Goal: Transaction & Acquisition: Purchase product/service

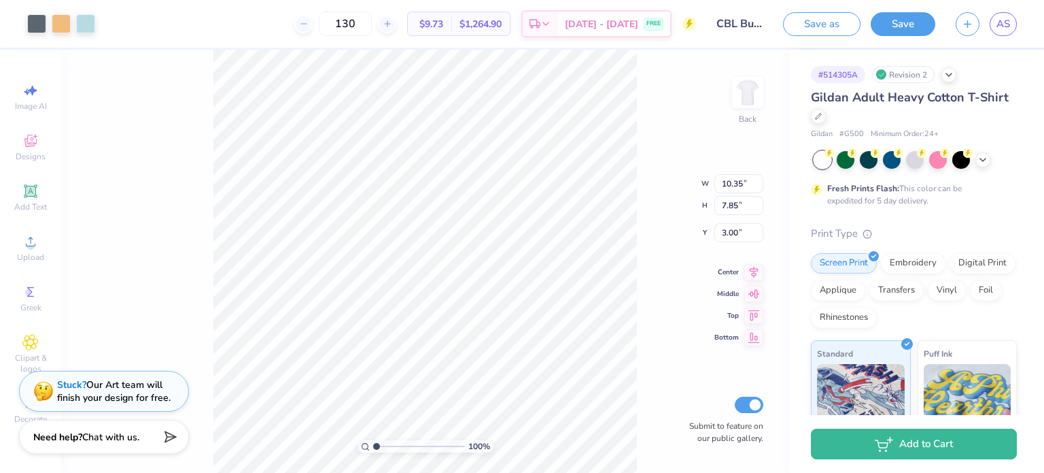
type input "7.87"
type input "5.97"
type input "3.00"
click at [985, 155] on icon at bounding box center [983, 158] width 11 height 11
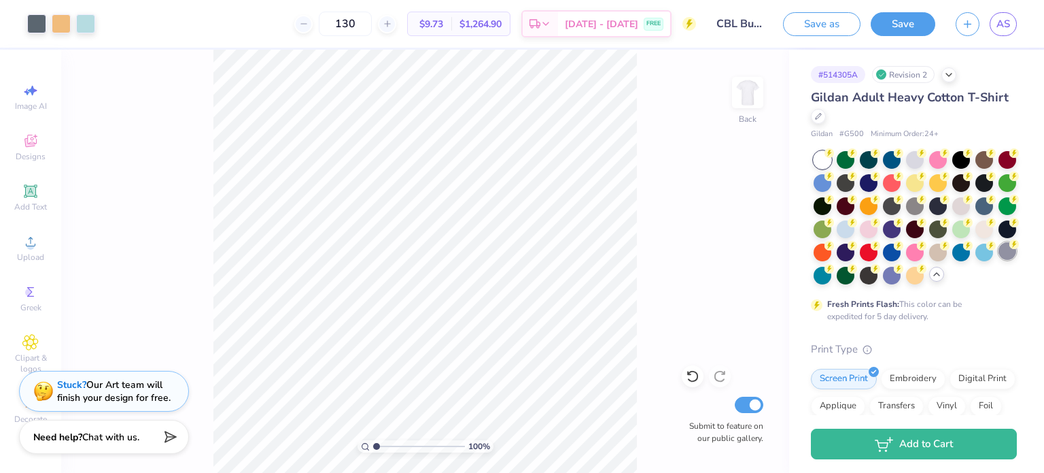
click at [999, 260] on div at bounding box center [1008, 251] width 18 height 18
click at [953, 260] on div at bounding box center [962, 251] width 18 height 18
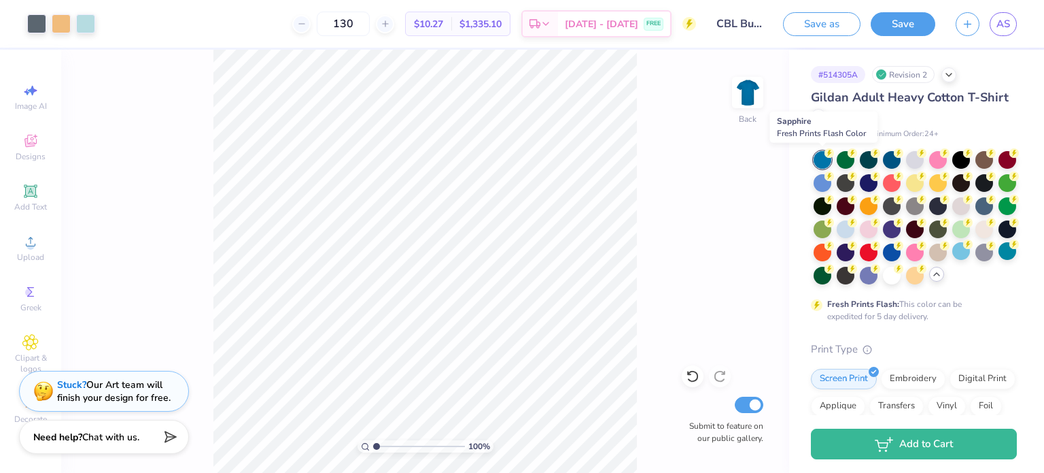
click at [821, 152] on div at bounding box center [823, 160] width 18 height 18
click at [832, 178] on div at bounding box center [823, 182] width 18 height 18
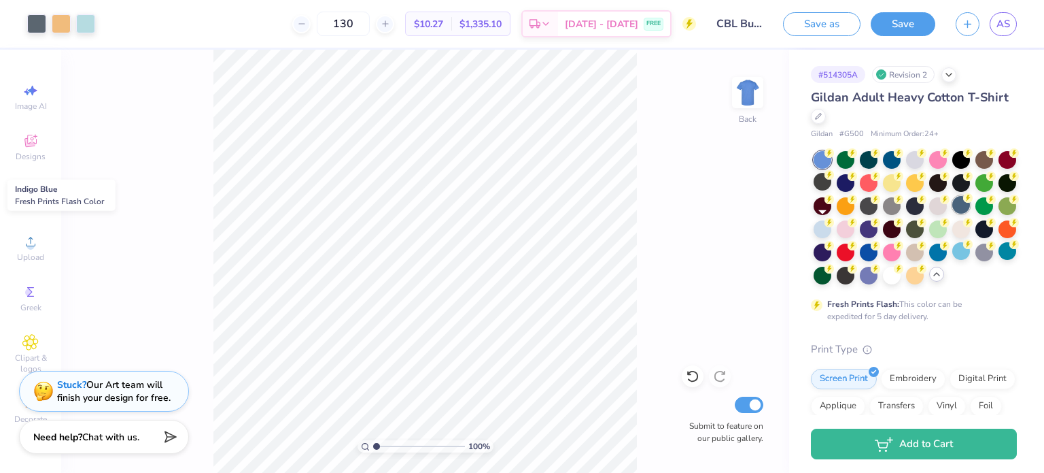
click at [964, 203] on circle at bounding box center [969, 198] width 10 height 10
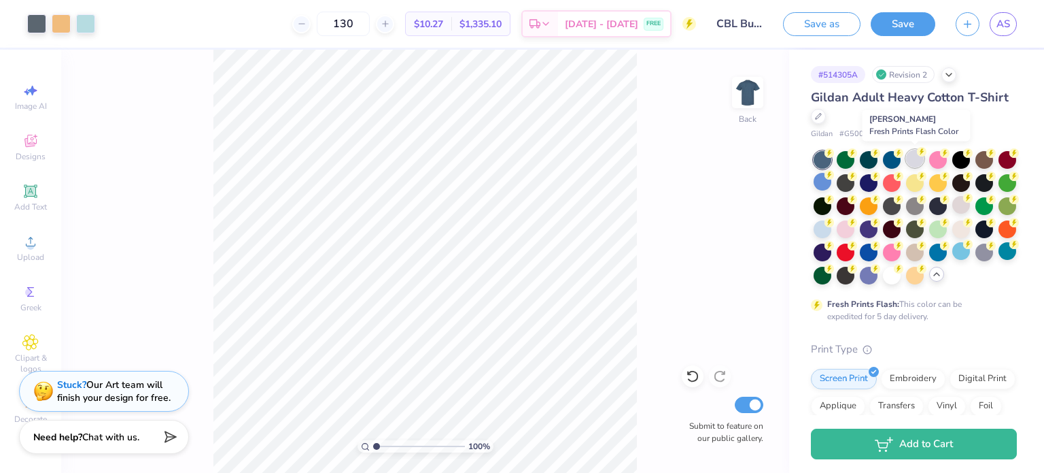
click at [910, 162] on div at bounding box center [915, 159] width 18 height 18
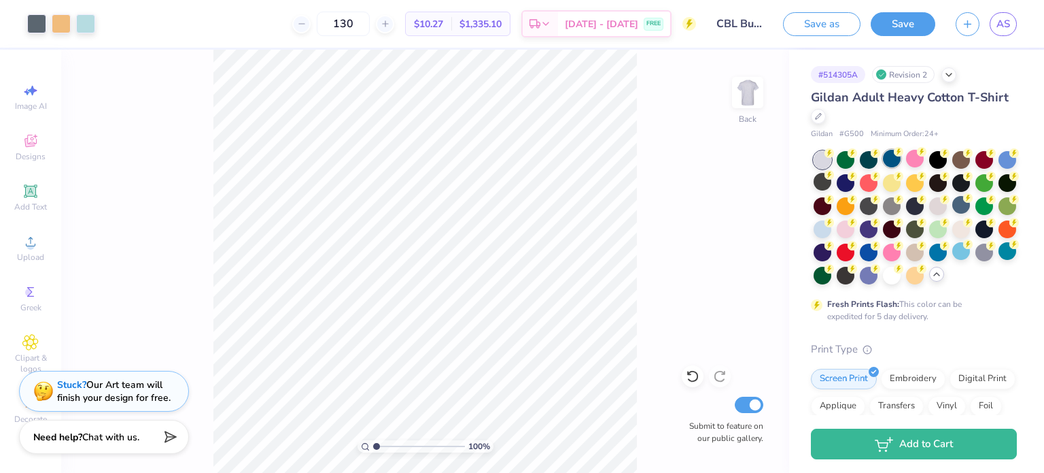
click at [892, 157] on div at bounding box center [892, 159] width 18 height 18
click at [901, 183] on div at bounding box center [892, 182] width 18 height 18
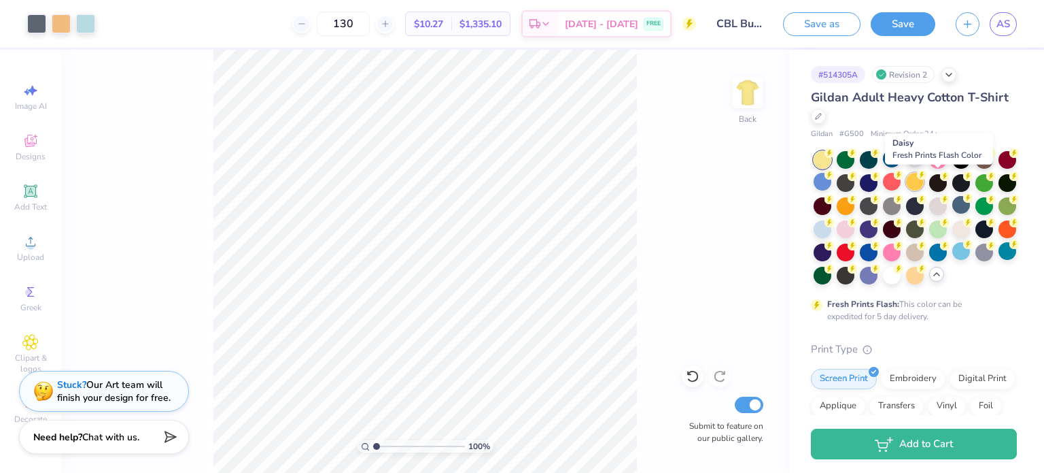
click at [924, 184] on div at bounding box center [915, 182] width 18 height 18
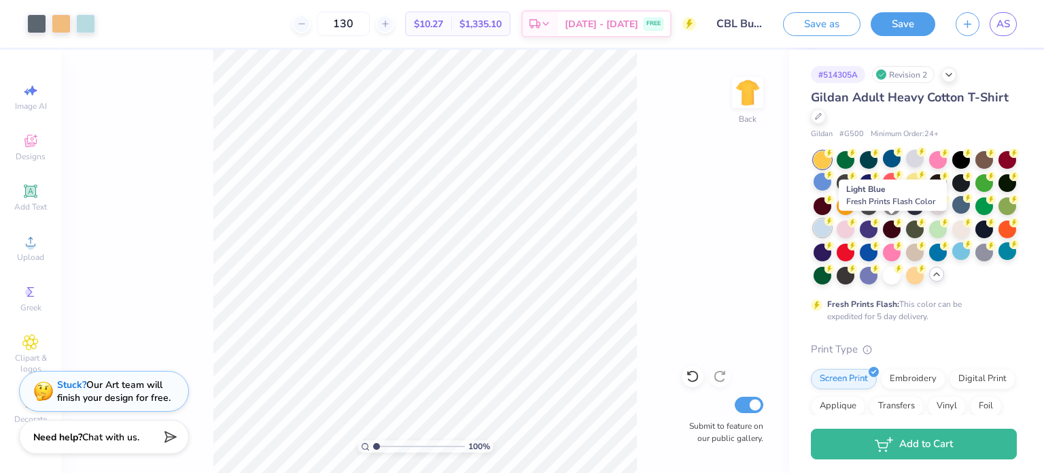
click at [832, 228] on div at bounding box center [823, 228] width 18 height 18
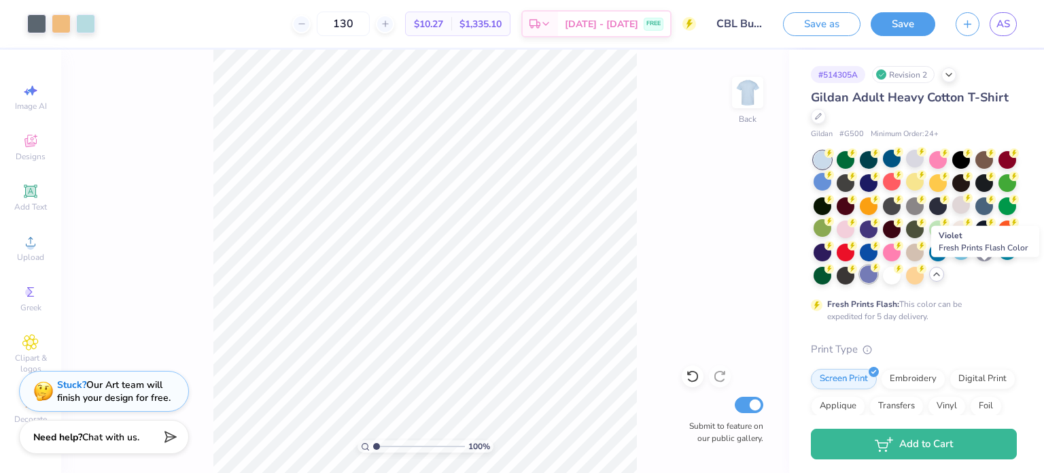
click at [878, 271] on div at bounding box center [869, 274] width 18 height 18
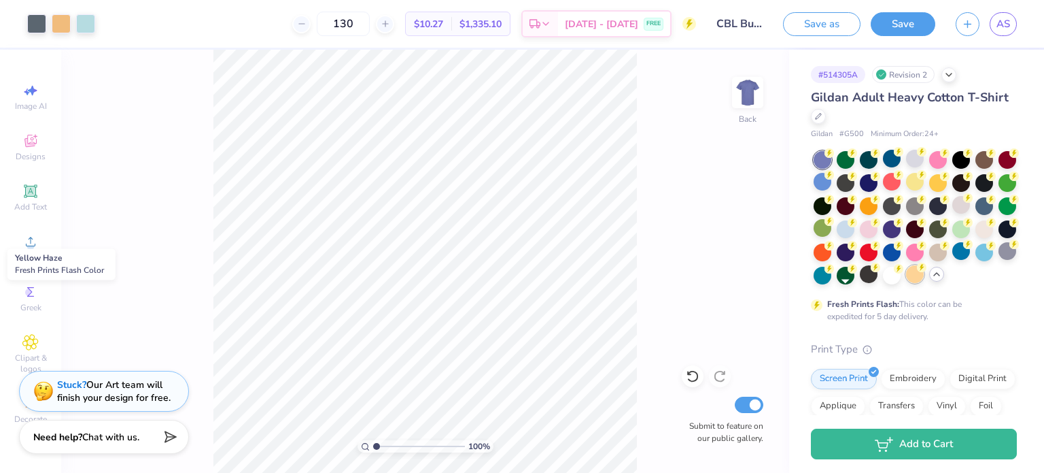
click at [906, 283] on div at bounding box center [915, 274] width 18 height 18
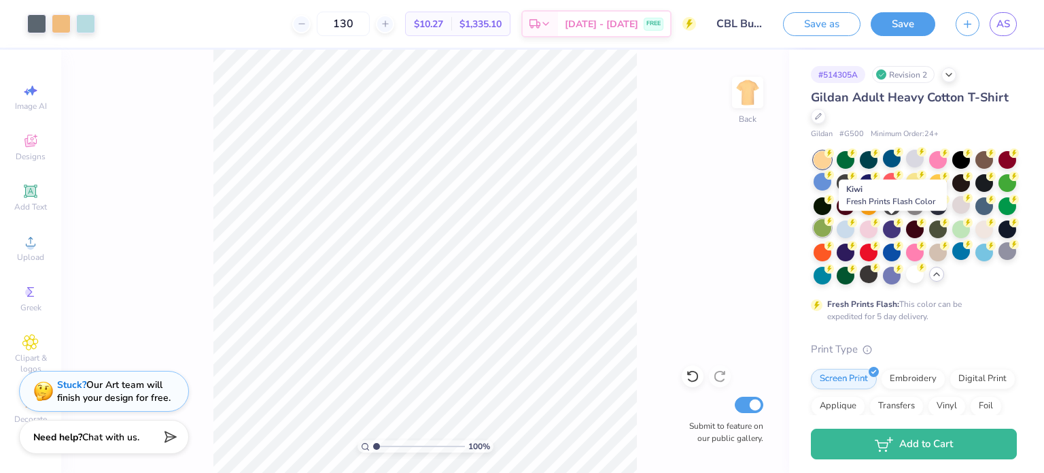
click at [832, 224] on div at bounding box center [823, 228] width 18 height 18
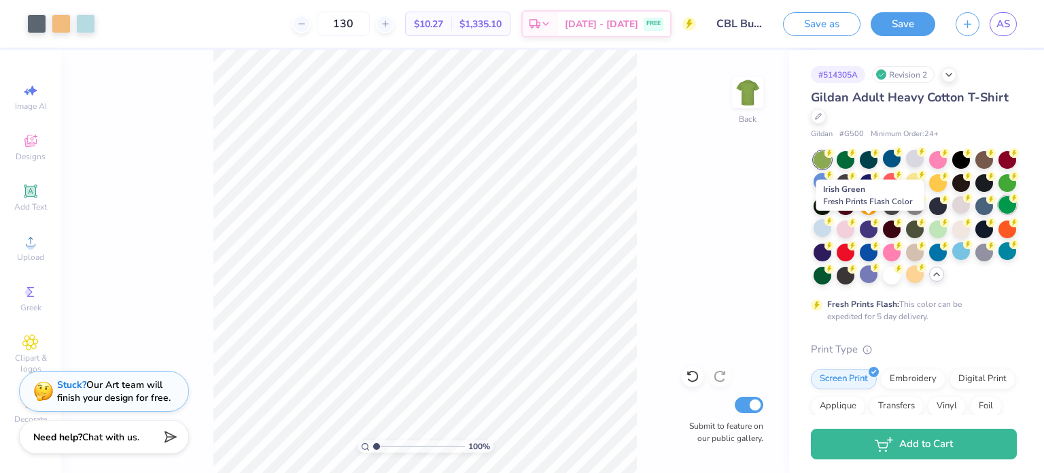
click at [999, 214] on div at bounding box center [1008, 205] width 18 height 18
click at [976, 214] on div at bounding box center [985, 205] width 18 height 18
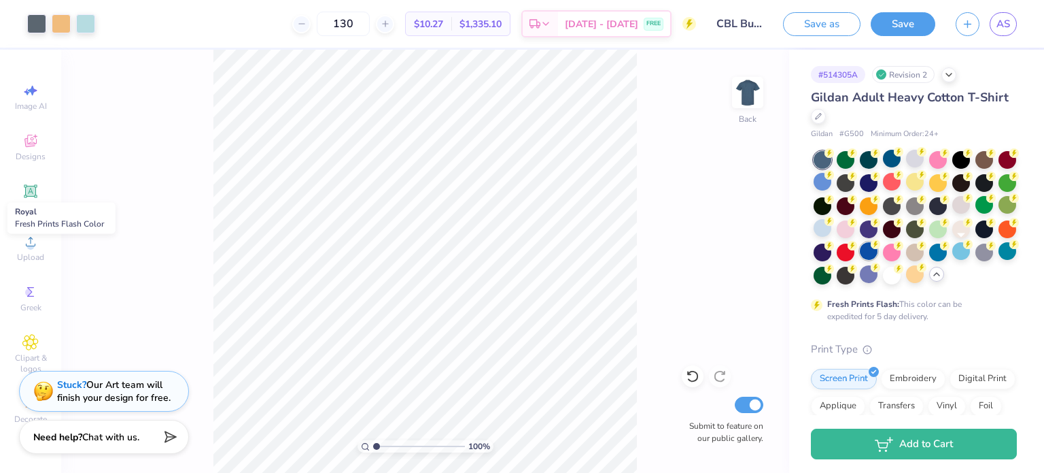
click at [878, 248] on div at bounding box center [869, 251] width 18 height 18
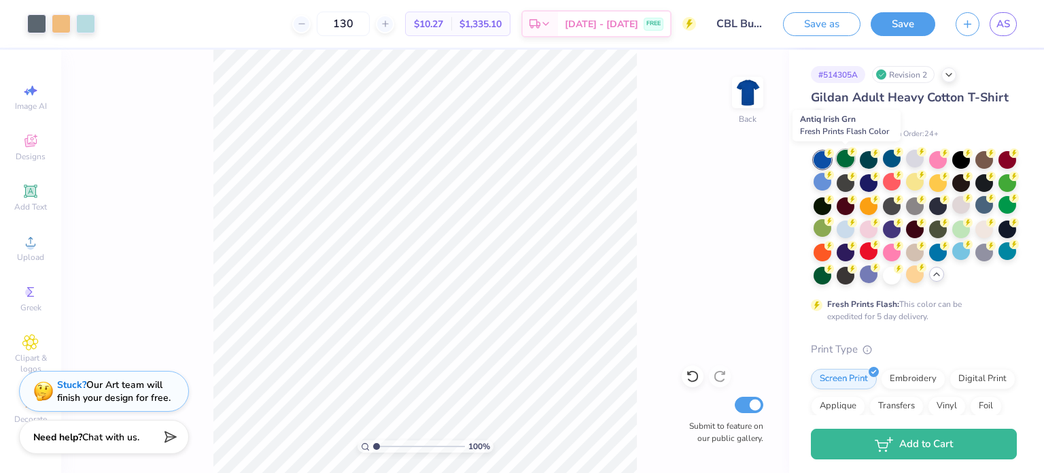
click at [849, 154] on circle at bounding box center [853, 152] width 10 height 10
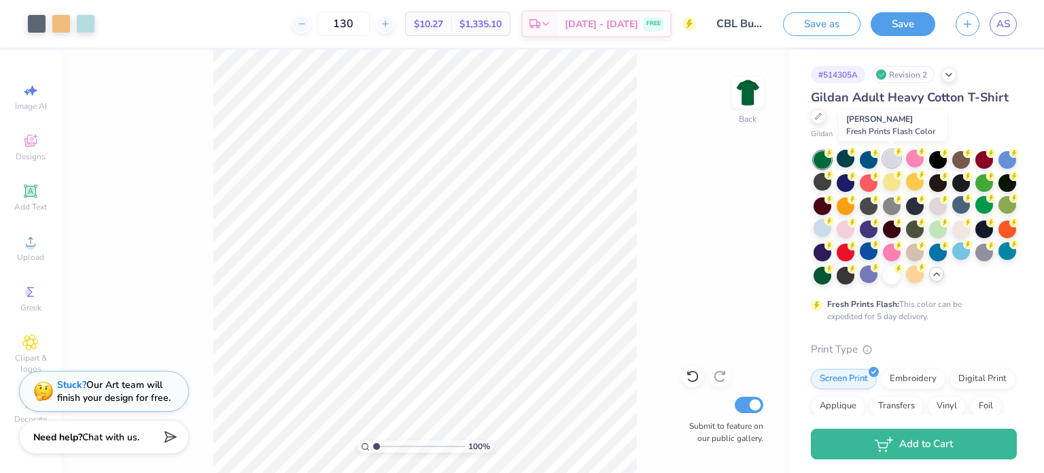
click at [898, 159] on div at bounding box center [892, 159] width 18 height 18
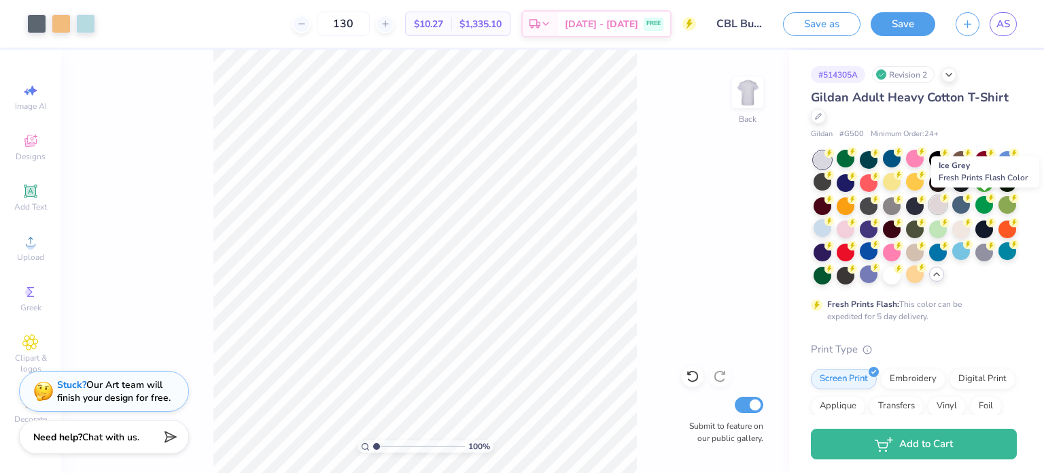
click at [947, 203] on div at bounding box center [939, 205] width 18 height 18
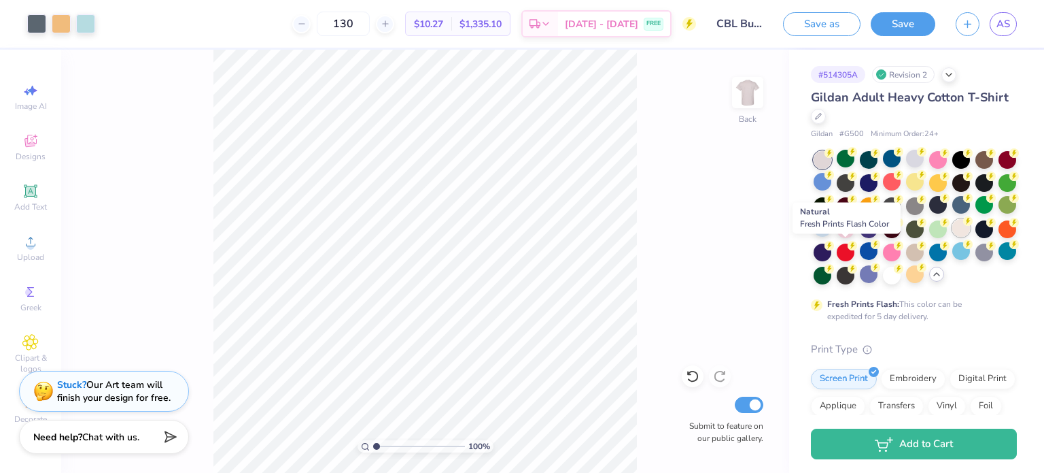
click at [953, 237] on div at bounding box center [962, 228] width 18 height 18
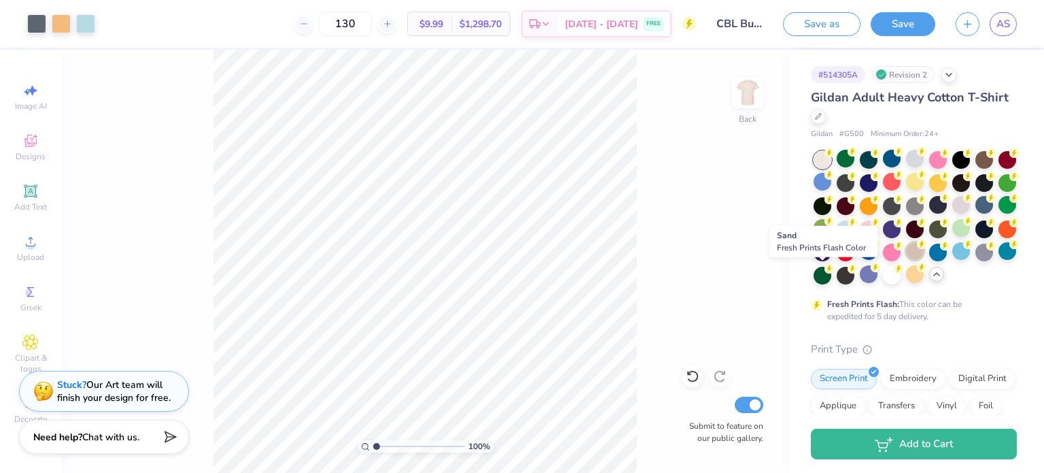
click at [917, 249] on icon at bounding box center [922, 244] width 10 height 10
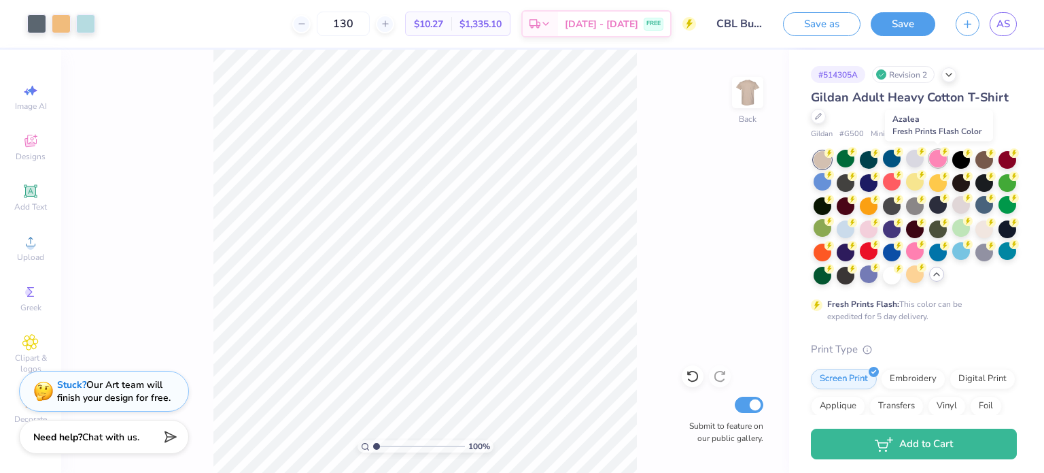
click at [935, 163] on div at bounding box center [939, 159] width 18 height 18
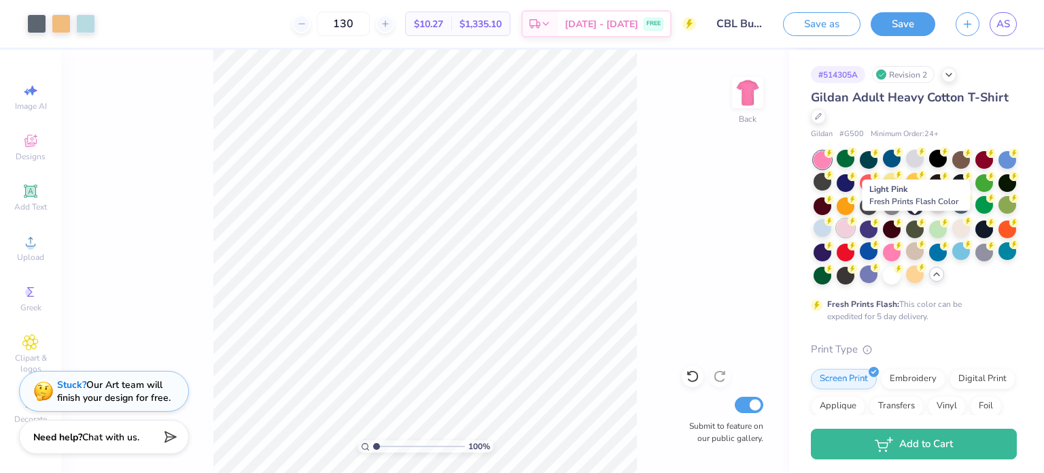
click at [855, 226] on div at bounding box center [846, 228] width 18 height 18
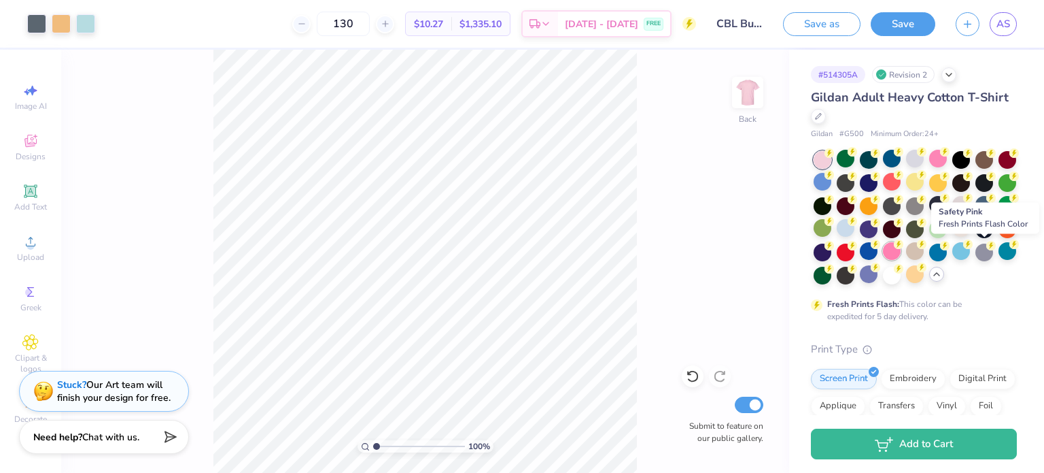
click at [904, 247] on icon at bounding box center [899, 244] width 10 height 10
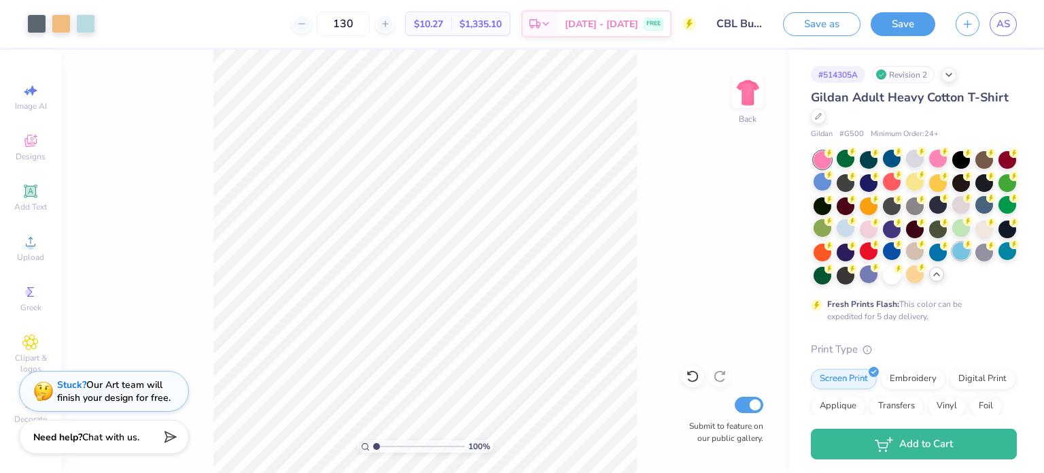
click at [953, 260] on div at bounding box center [962, 251] width 18 height 18
click at [855, 223] on div at bounding box center [846, 228] width 18 height 18
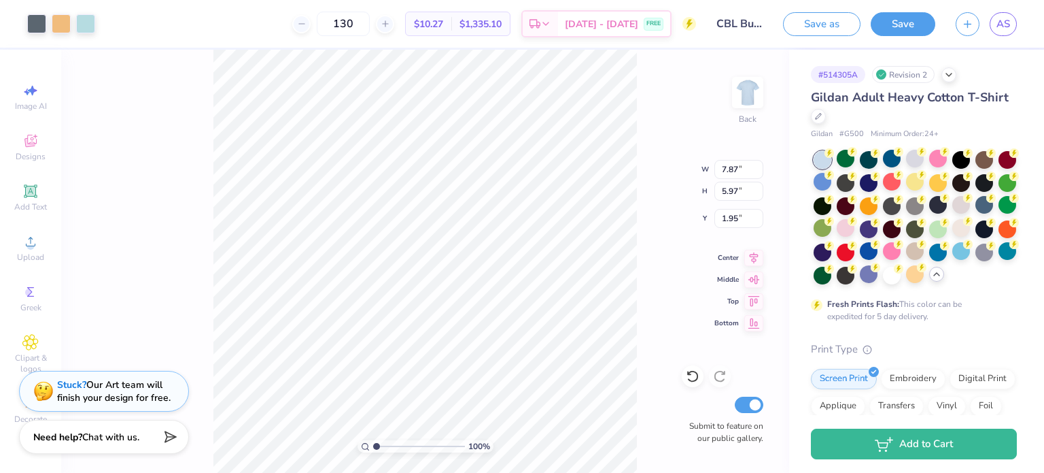
type input "1.95"
click at [638, 246] on div "100 % Back W 7.87 7.87 " H 5.97 5.97 " Y 1.95 1.95 " Center Middle Top Bottom S…" at bounding box center [425, 261] width 728 height 423
click at [582, 28] on div "[DATE] - [DATE] FREE" at bounding box center [614, 26] width 112 height 24
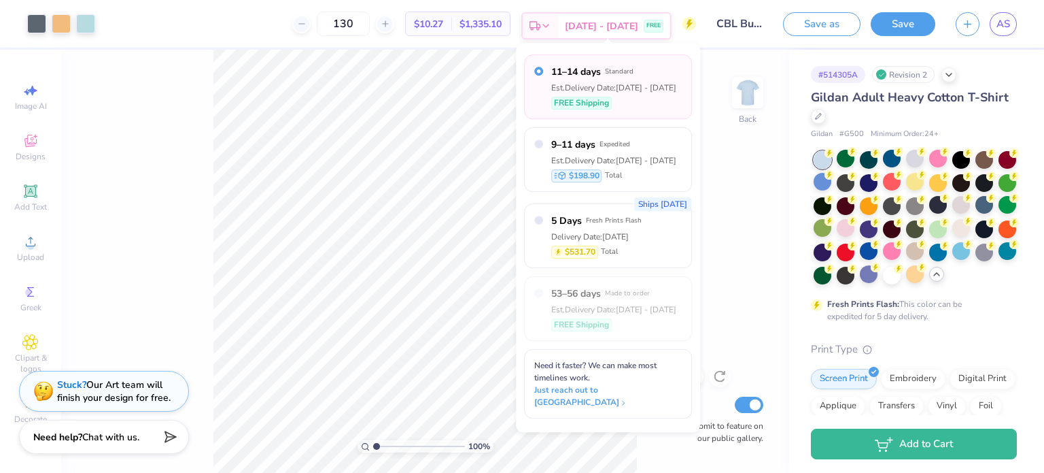
click at [582, 28] on div "[DATE] - [DATE] FREE" at bounding box center [614, 26] width 112 height 24
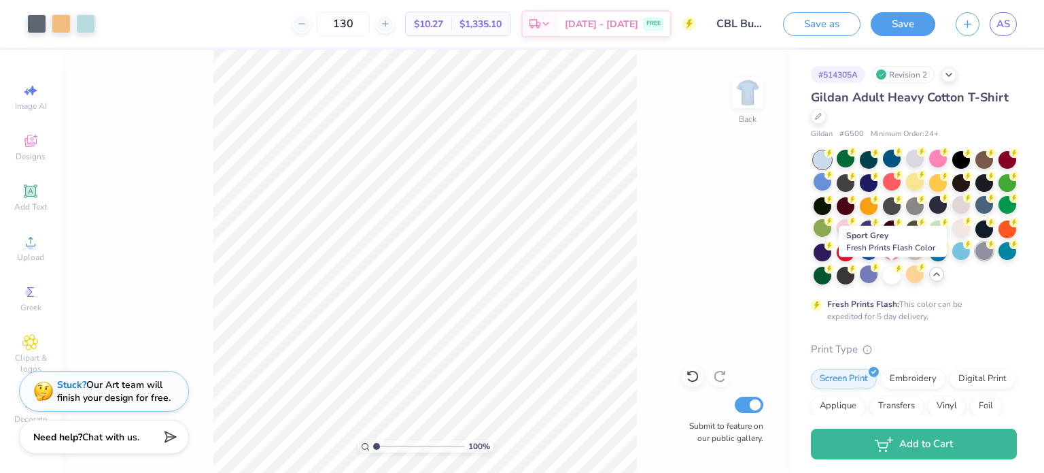
click at [976, 260] on div at bounding box center [985, 251] width 18 height 18
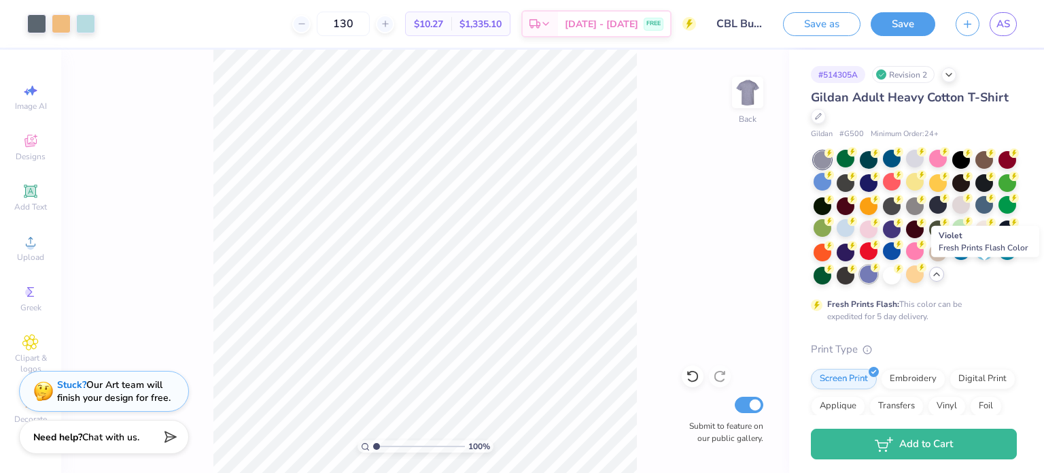
click at [878, 273] on div at bounding box center [869, 274] width 18 height 18
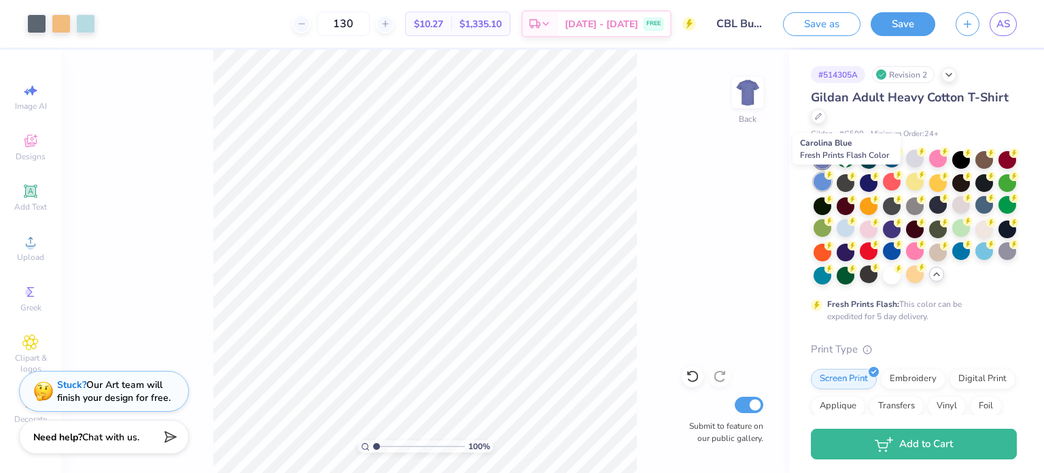
click at [832, 180] on div at bounding box center [823, 182] width 18 height 18
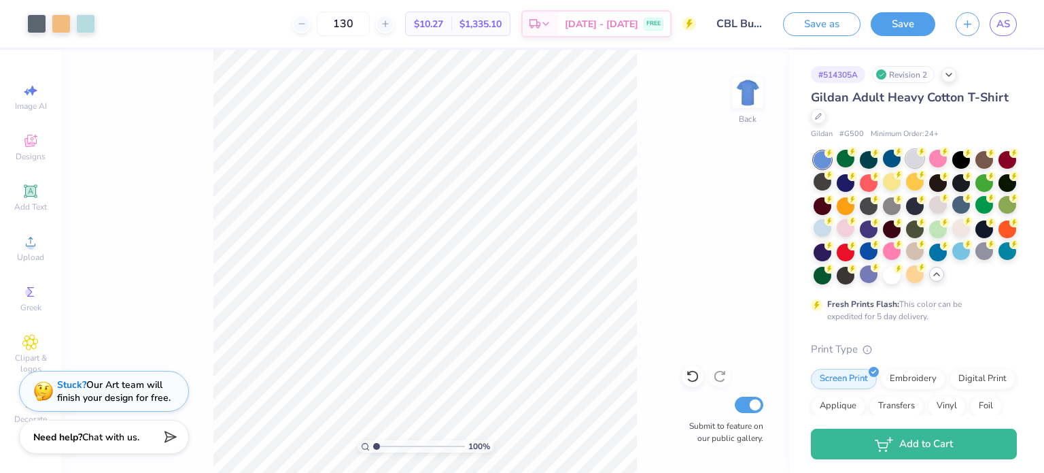
click at [917, 160] on div at bounding box center [915, 159] width 18 height 18
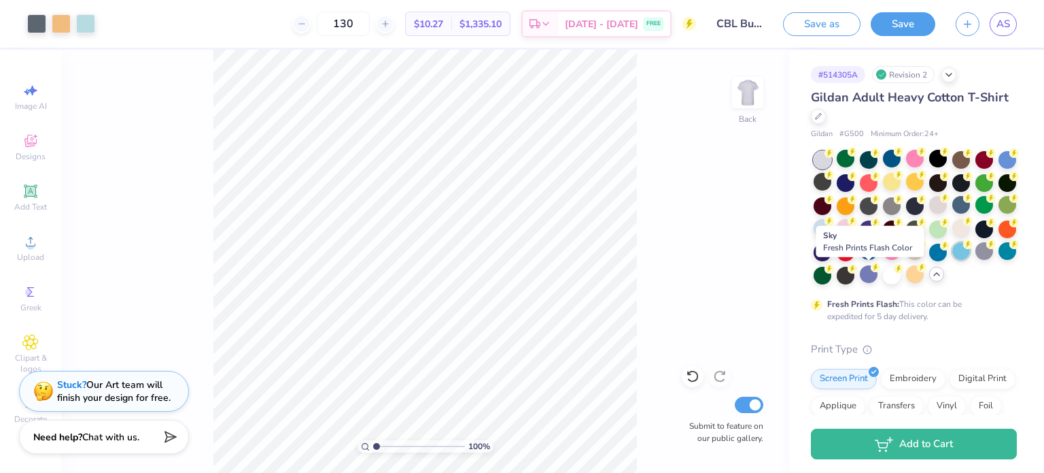
click at [964, 249] on icon at bounding box center [969, 244] width 10 height 10
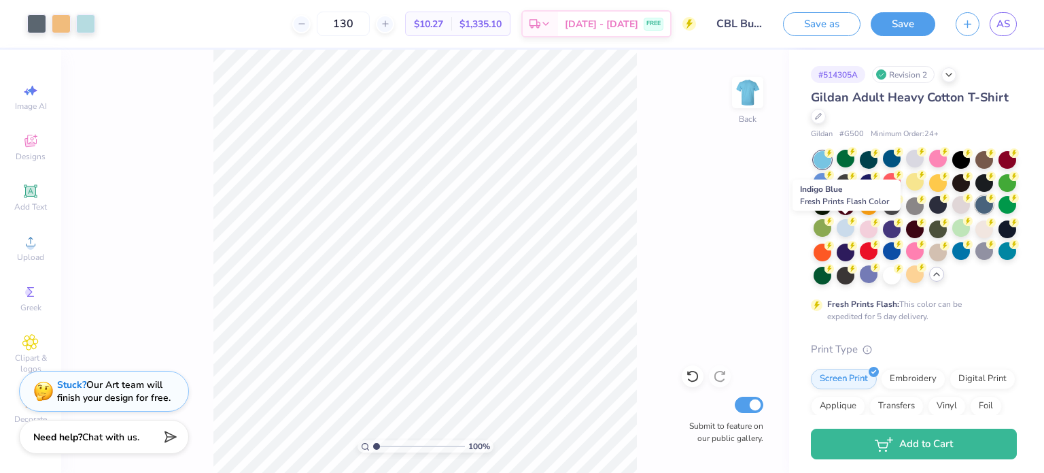
click at [976, 214] on div at bounding box center [985, 205] width 18 height 18
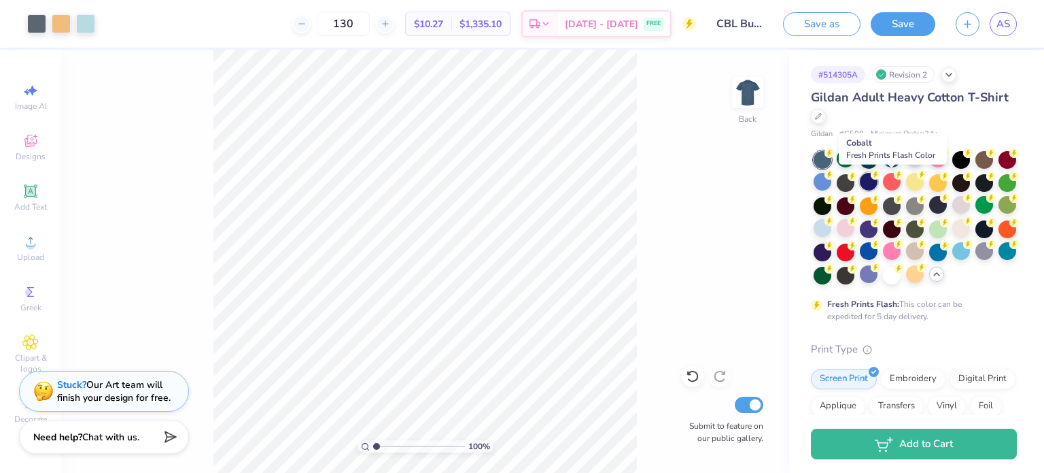
click at [878, 185] on div at bounding box center [869, 182] width 18 height 18
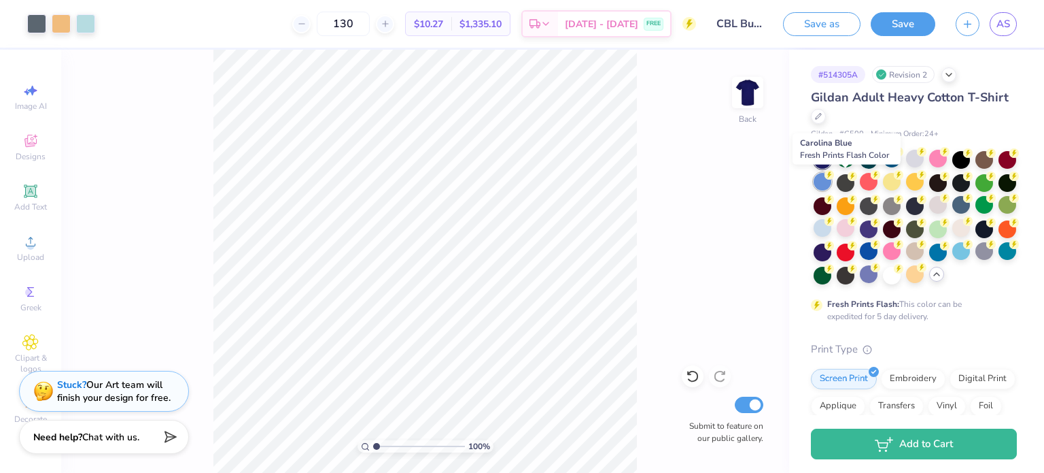
click at [832, 184] on div at bounding box center [823, 182] width 18 height 18
click at [33, 146] on icon at bounding box center [30, 141] width 16 height 16
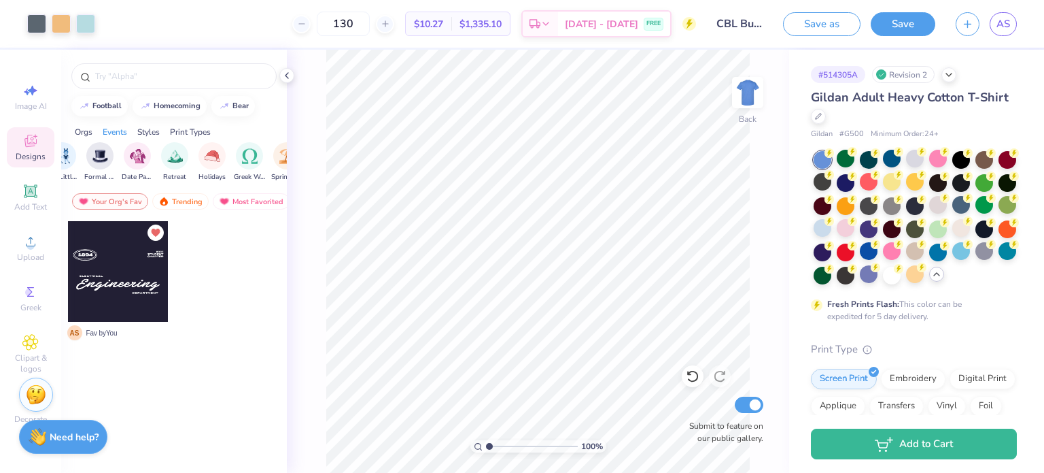
scroll to position [0, 381]
click at [240, 156] on img "filter for Greek Week" at bounding box center [247, 155] width 16 height 16
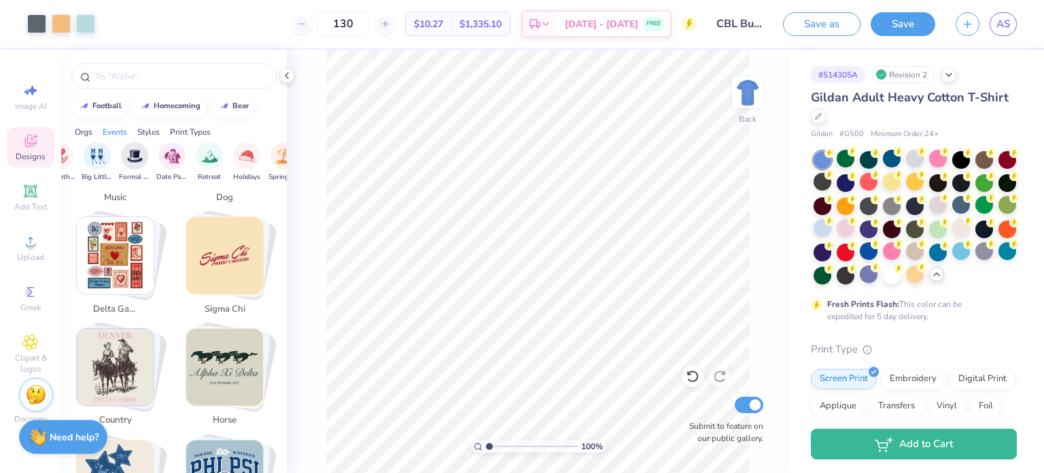
scroll to position [889, 0]
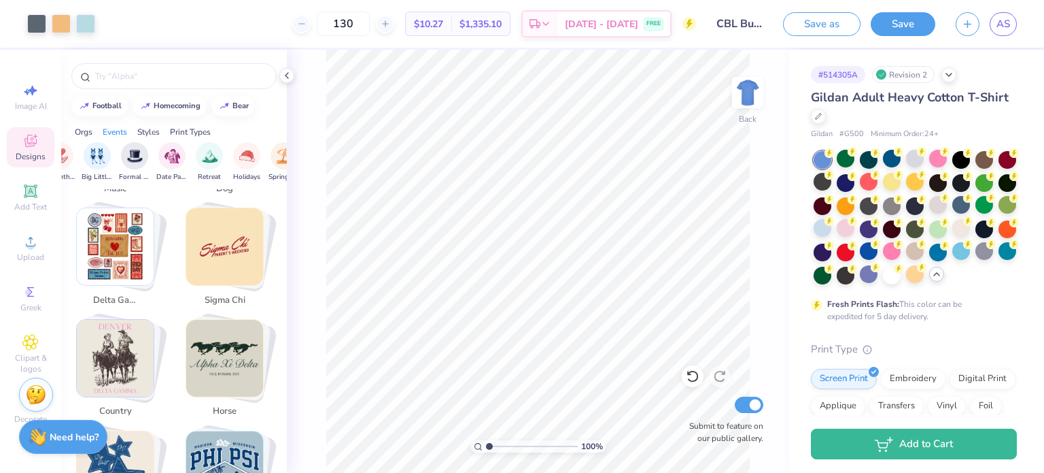
click at [137, 230] on img "Stack Card Button delta gamma" at bounding box center [115, 246] width 77 height 77
type input "delta gamma"
click at [134, 225] on img "Stack Card Button delta gamma" at bounding box center [115, 246] width 77 height 77
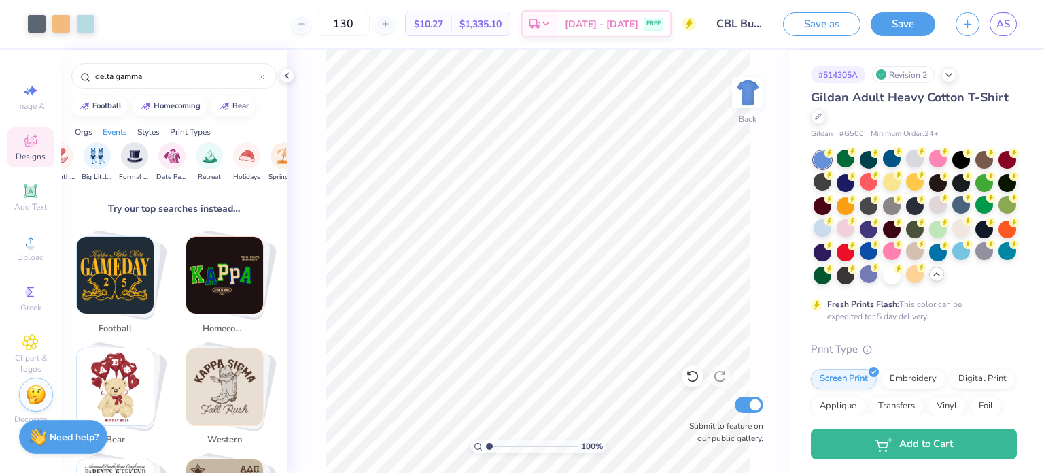
scroll to position [0, 0]
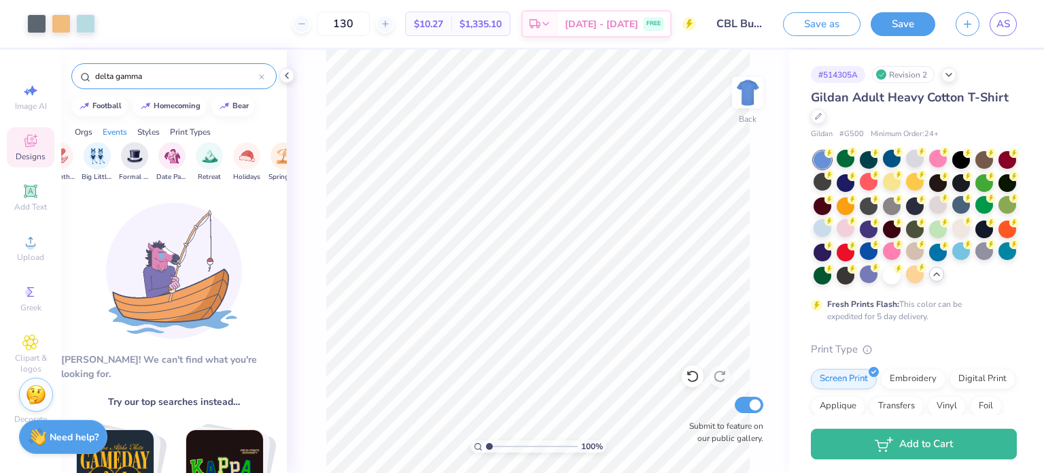
click at [261, 76] on icon at bounding box center [261, 76] width 5 height 5
click at [247, 80] on input "text" at bounding box center [181, 76] width 174 height 14
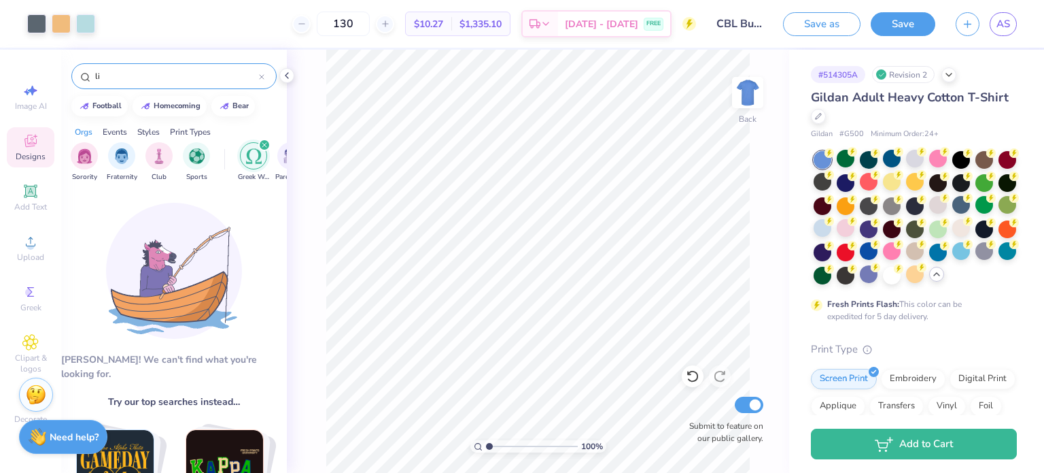
click at [267, 143] on icon "filter for Greek Week" at bounding box center [264, 145] width 4 height 4
click at [169, 72] on input "li" at bounding box center [176, 76] width 165 height 14
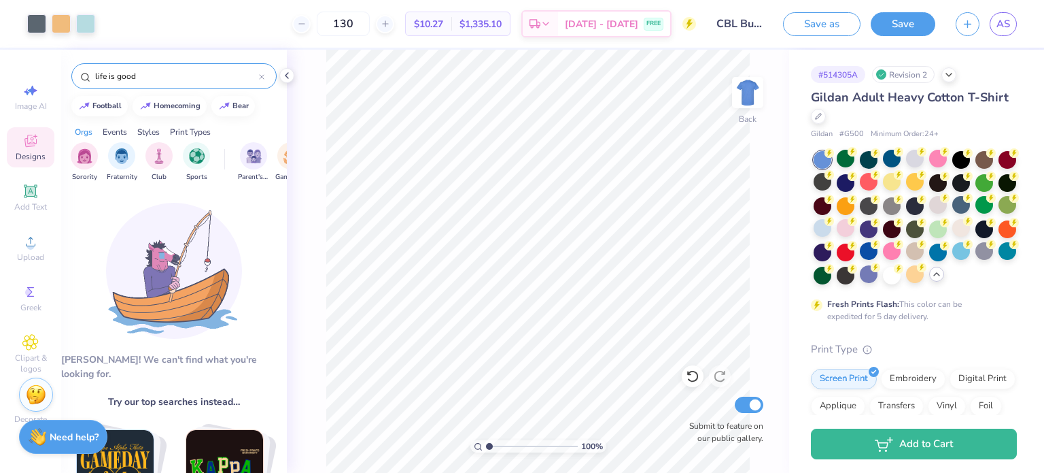
type input "life is good"
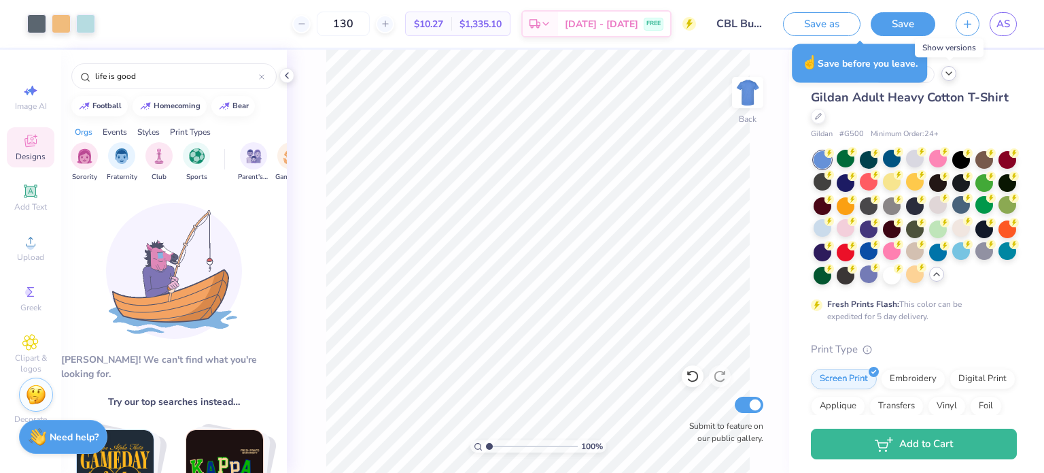
click at [948, 78] on icon at bounding box center [949, 73] width 11 height 11
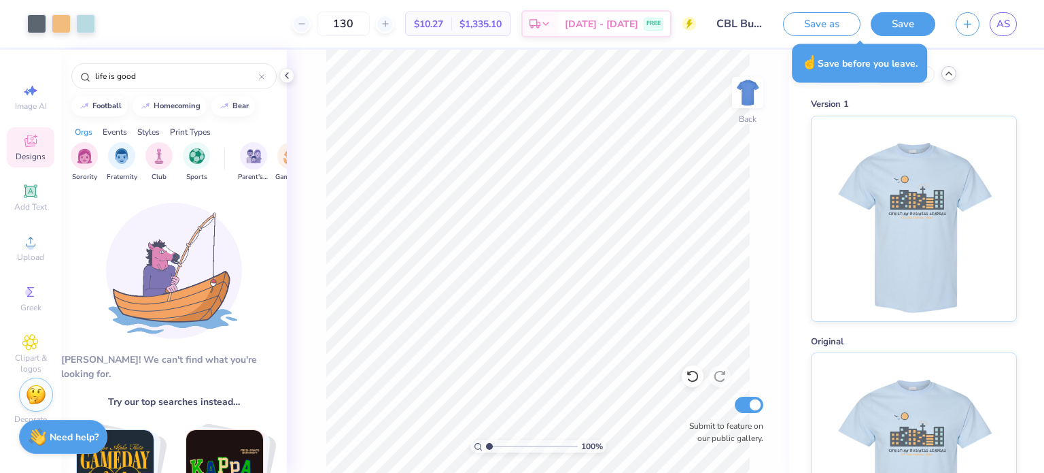
click at [948, 78] on icon at bounding box center [949, 73] width 11 height 11
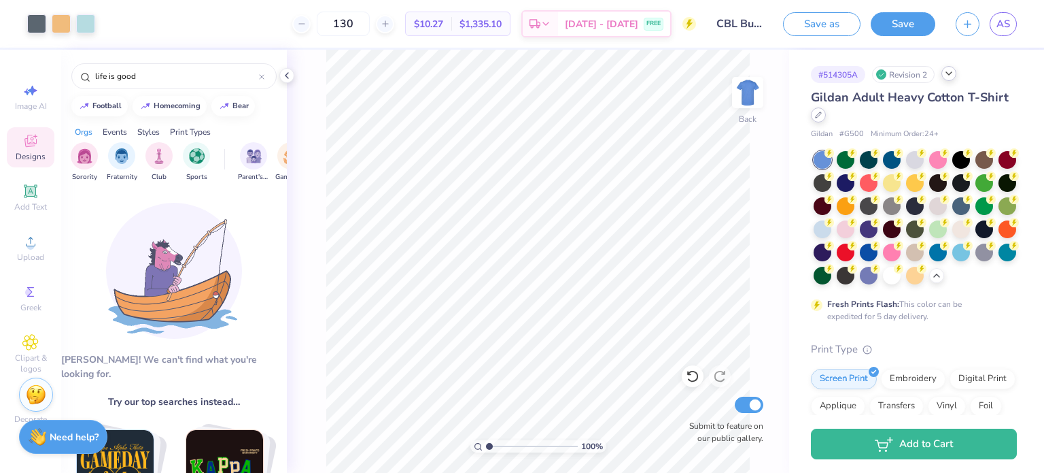
click at [826, 111] on div at bounding box center [818, 114] width 15 height 15
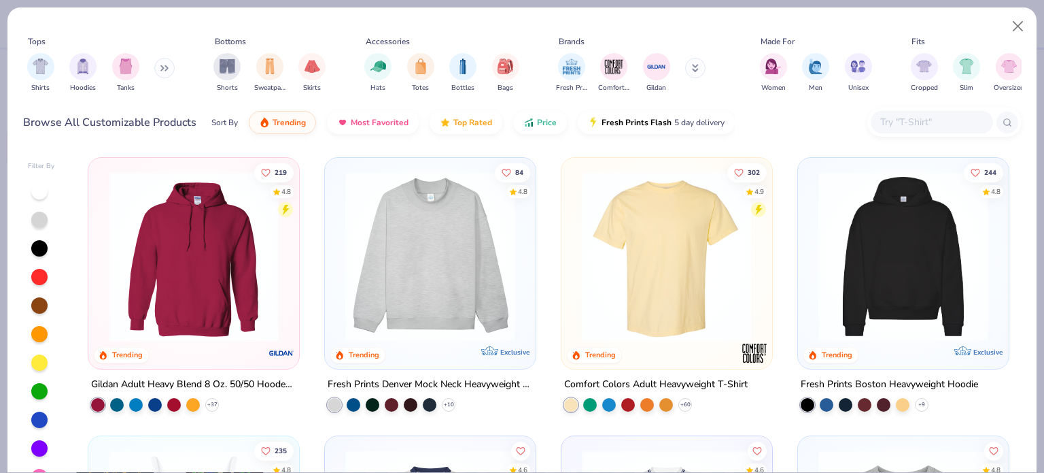
click at [692, 263] on img at bounding box center [667, 256] width 184 height 170
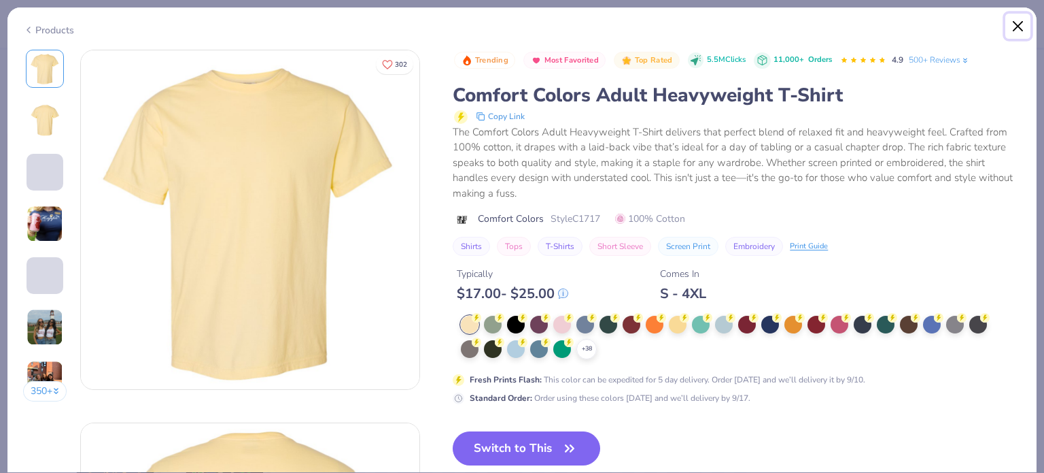
click at [1015, 29] on button "Close" at bounding box center [1019, 27] width 26 height 26
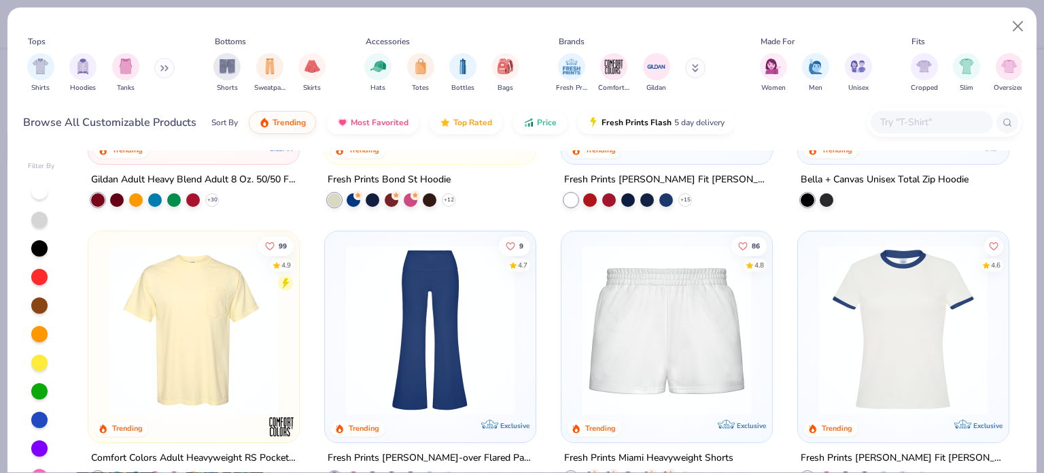
scroll to position [1332, 0]
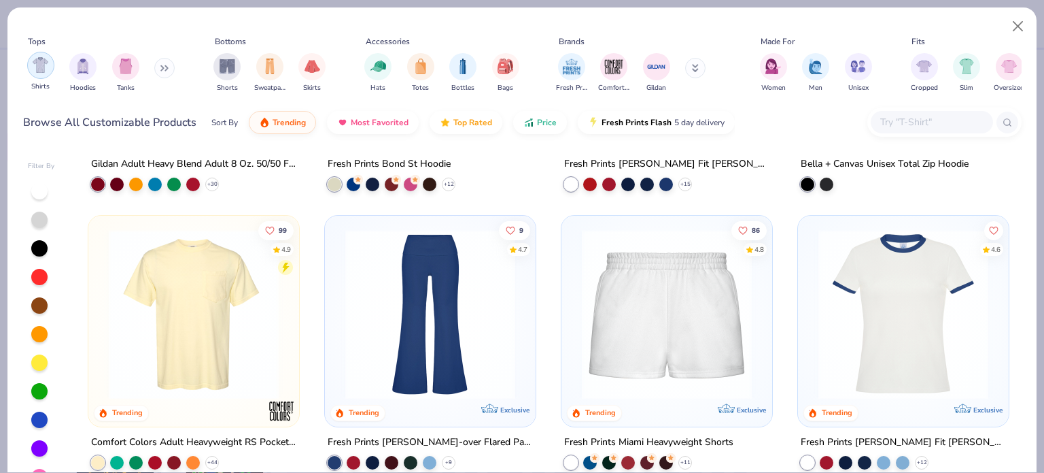
click at [31, 70] on div "filter for Shirts" at bounding box center [40, 65] width 27 height 27
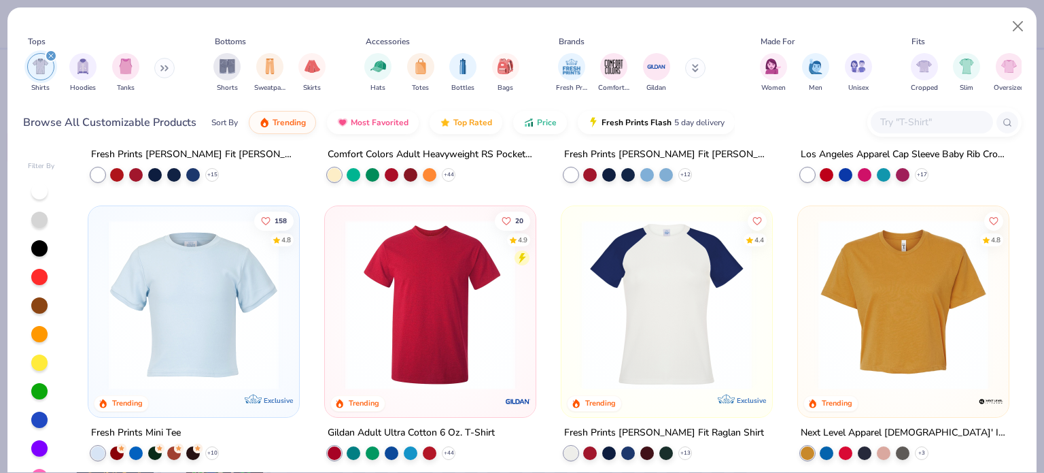
scroll to position [530, 0]
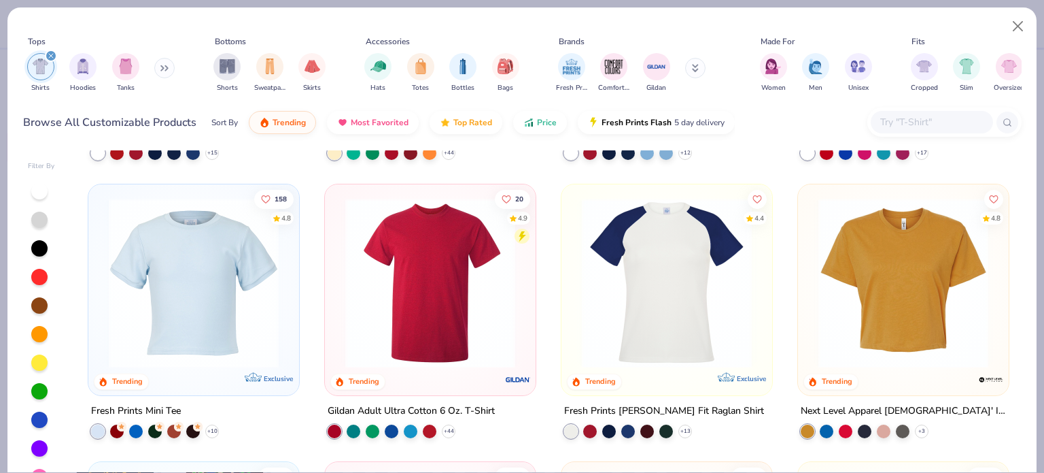
click at [466, 403] on div "Gildan Adult Ultra Cotton 6 Oz. T-Shirt" at bounding box center [411, 410] width 167 height 17
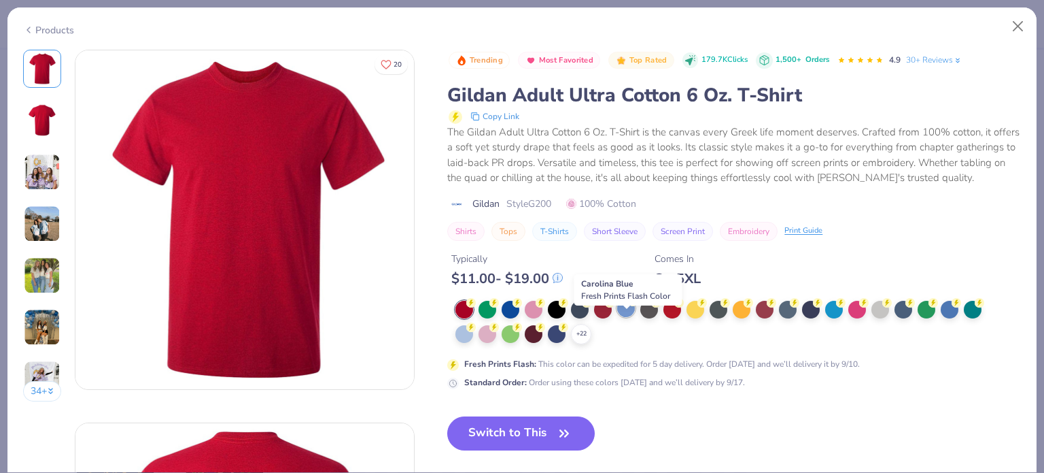
click at [628, 317] on div at bounding box center [626, 308] width 18 height 18
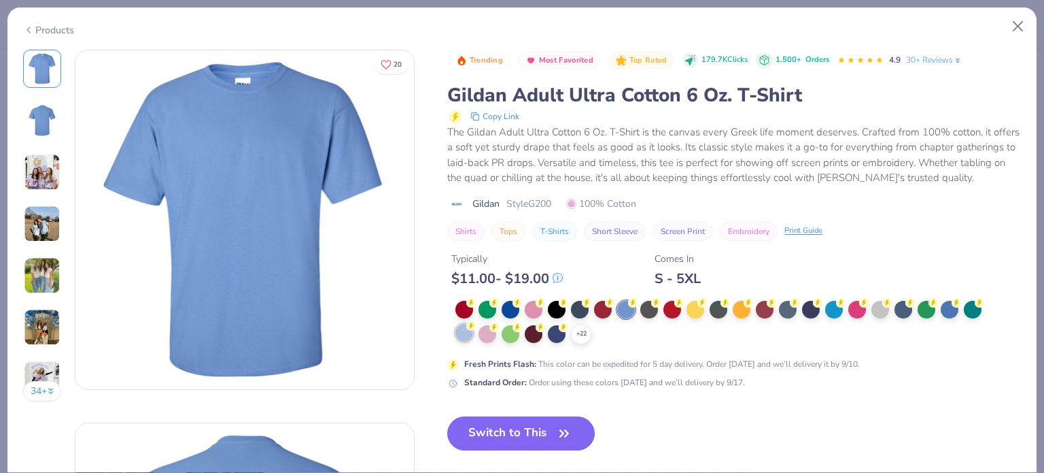
click at [469, 341] on div at bounding box center [465, 333] width 18 height 18
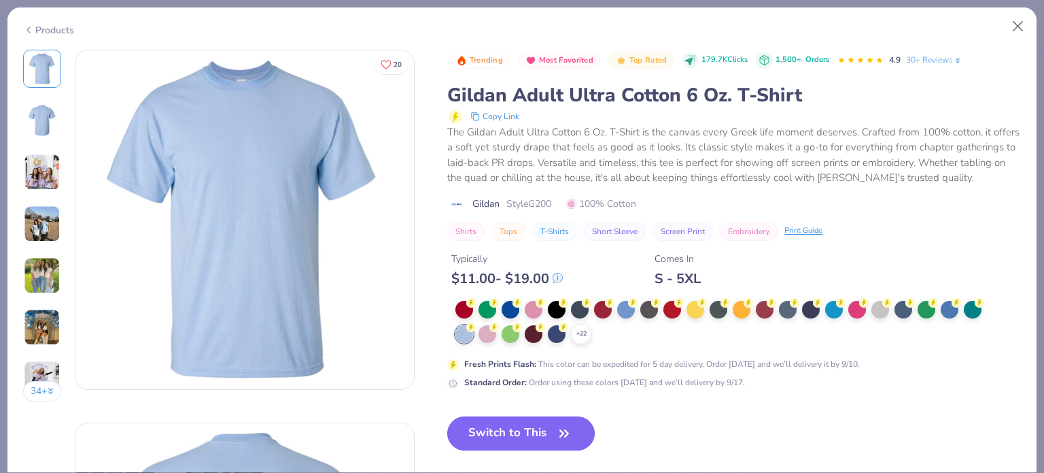
click at [549, 438] on button "Switch to This" at bounding box center [521, 433] width 148 height 34
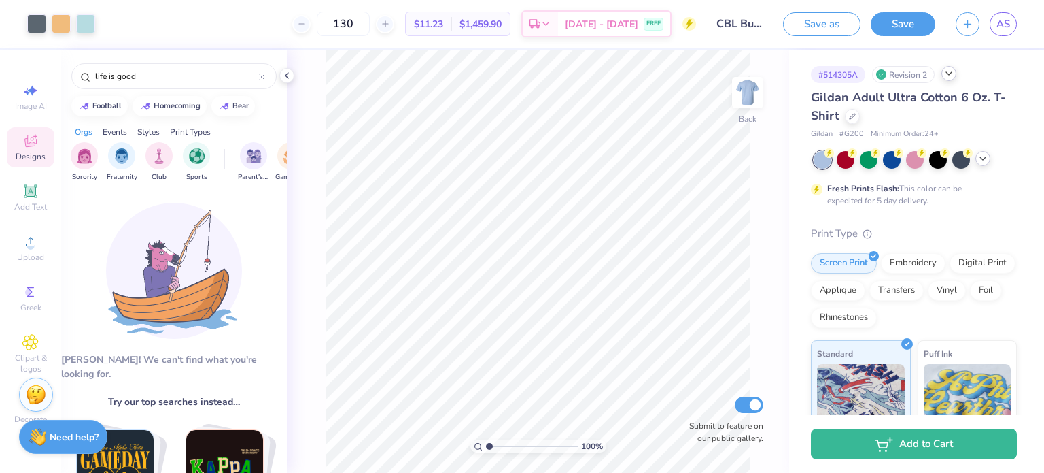
click at [981, 160] on icon at bounding box center [983, 158] width 11 height 11
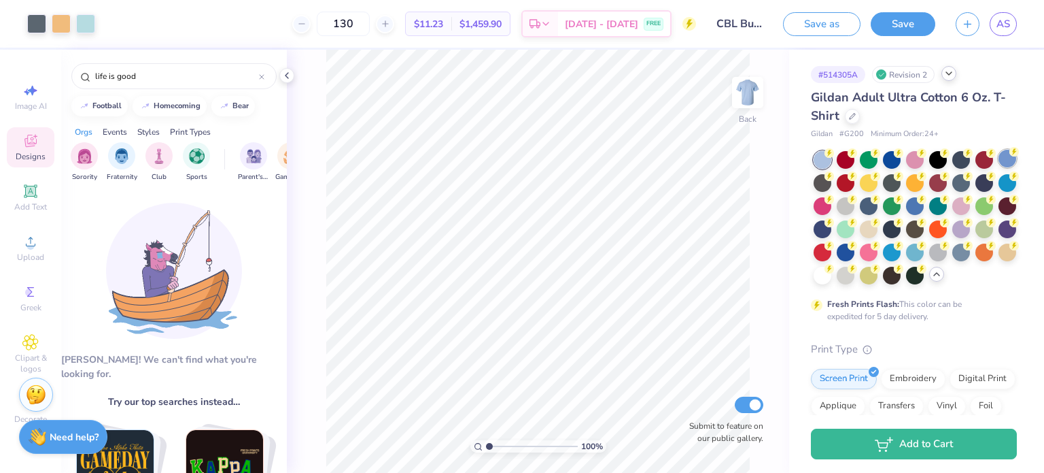
click at [1010, 156] on icon at bounding box center [1015, 152] width 10 height 10
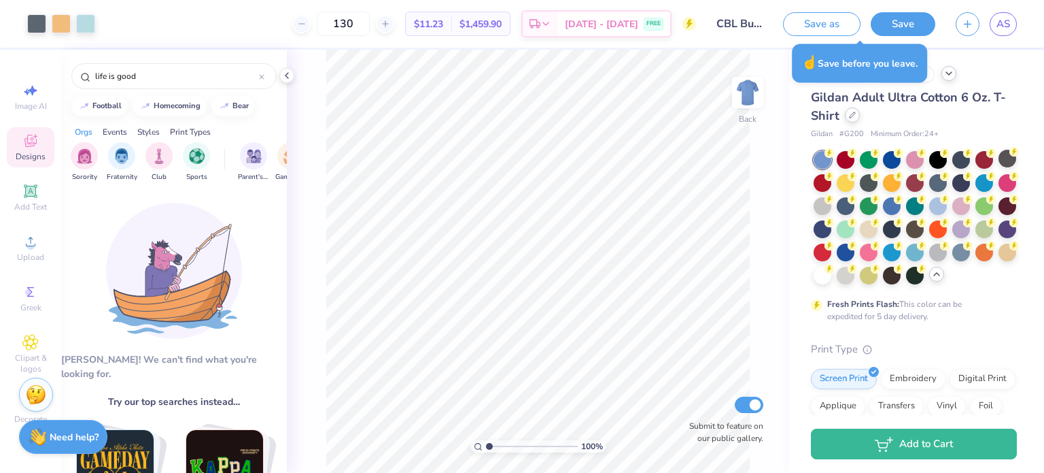
click at [851, 113] on icon at bounding box center [852, 115] width 7 height 7
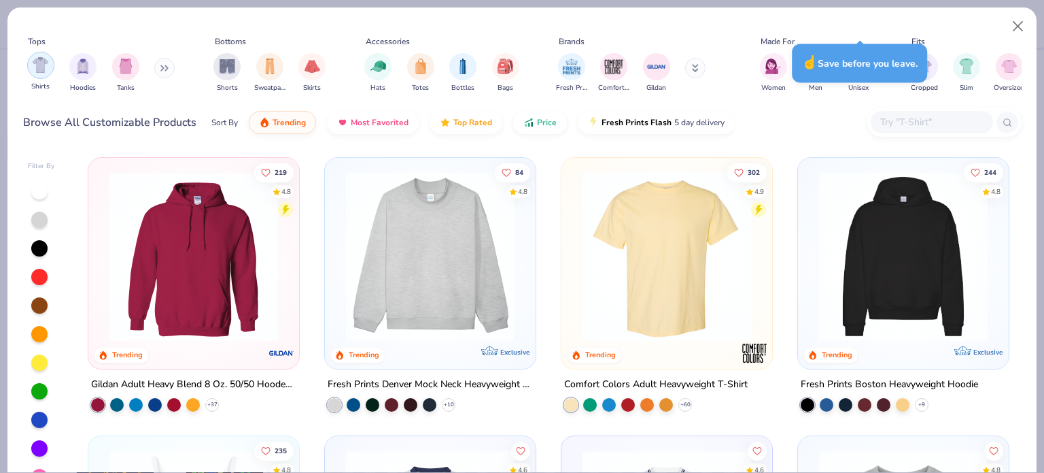
click at [39, 59] on img "filter for Shirts" at bounding box center [41, 65] width 16 height 16
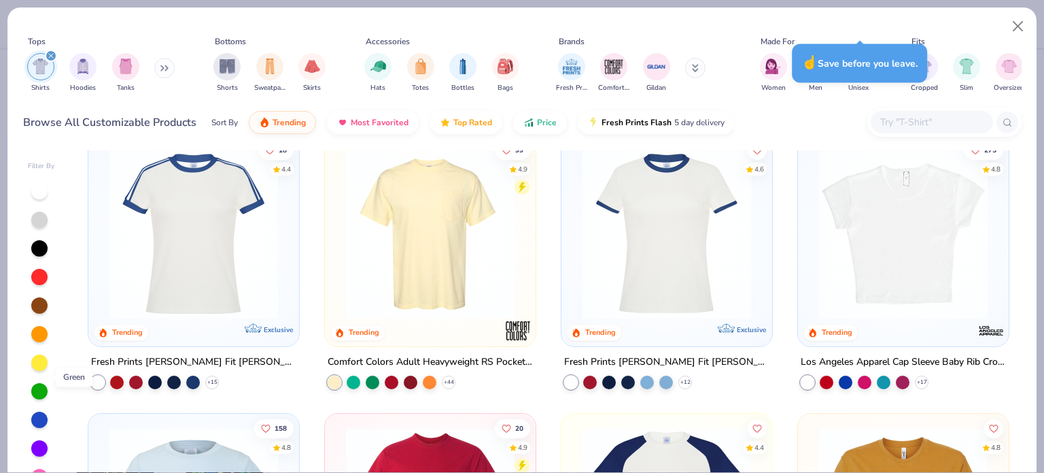
scroll to position [23, 0]
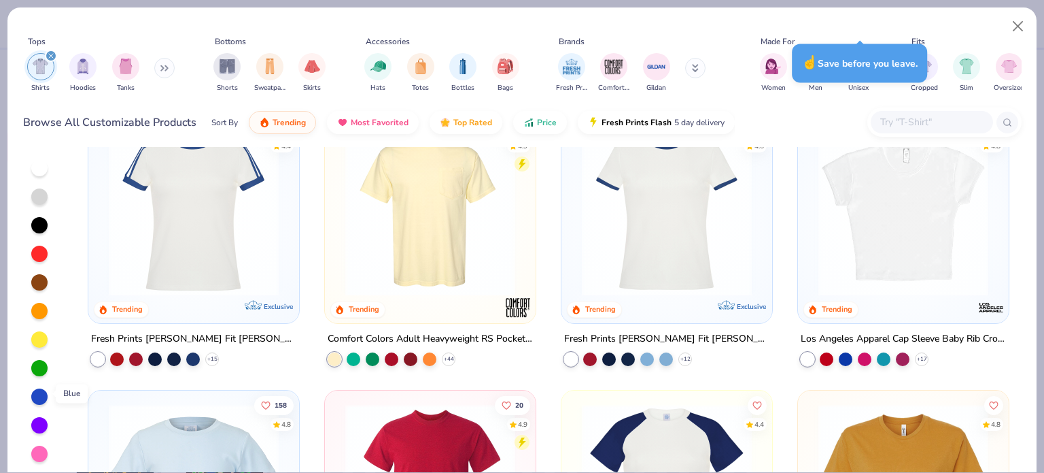
click at [41, 392] on div at bounding box center [39, 396] width 16 height 16
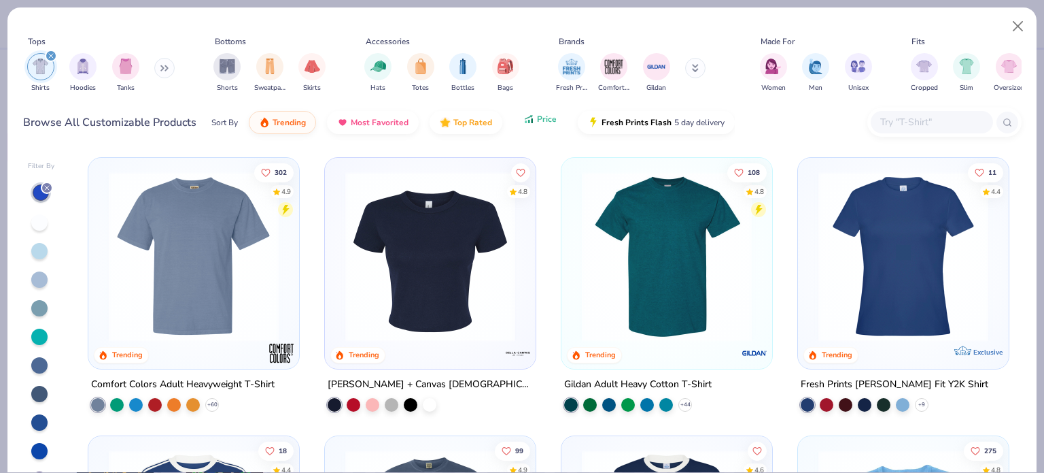
click at [555, 120] on button "Price" at bounding box center [540, 118] width 54 height 23
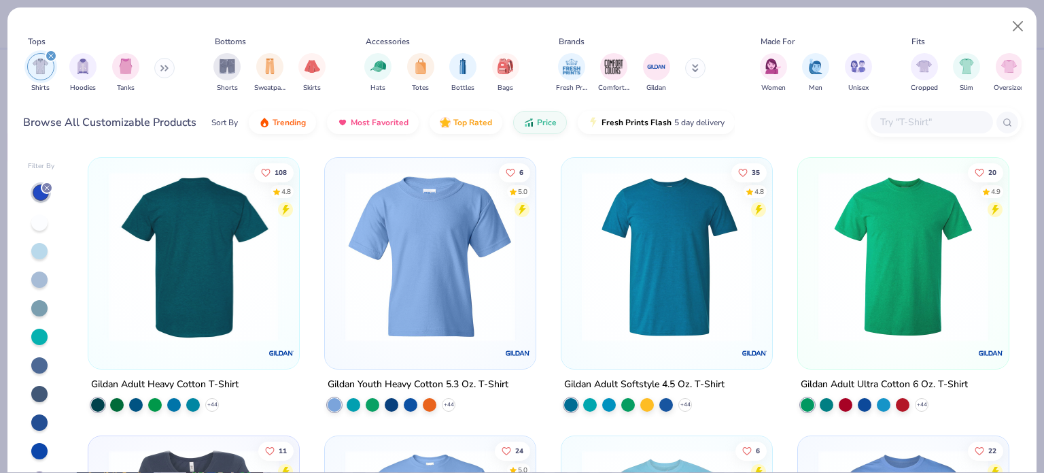
click at [206, 262] on div at bounding box center [194, 256] width 550 height 170
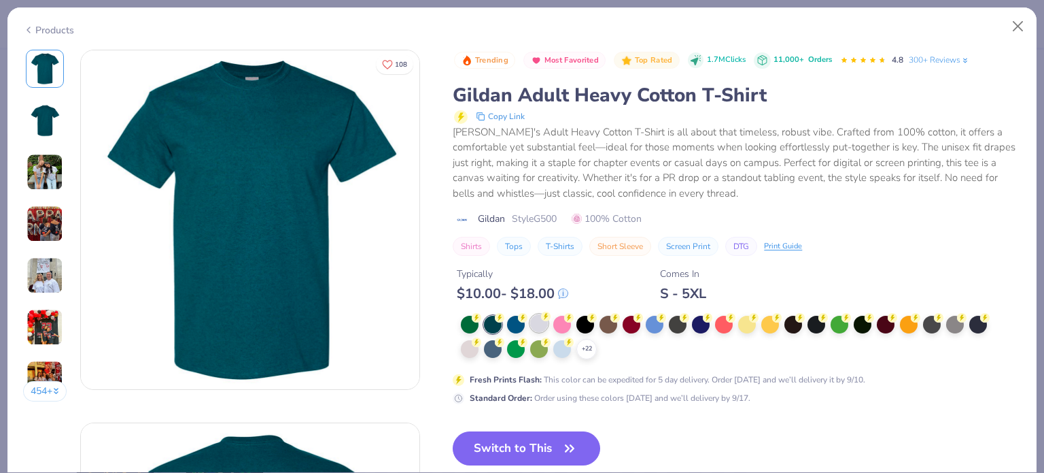
click at [534, 318] on div at bounding box center [539, 323] width 18 height 18
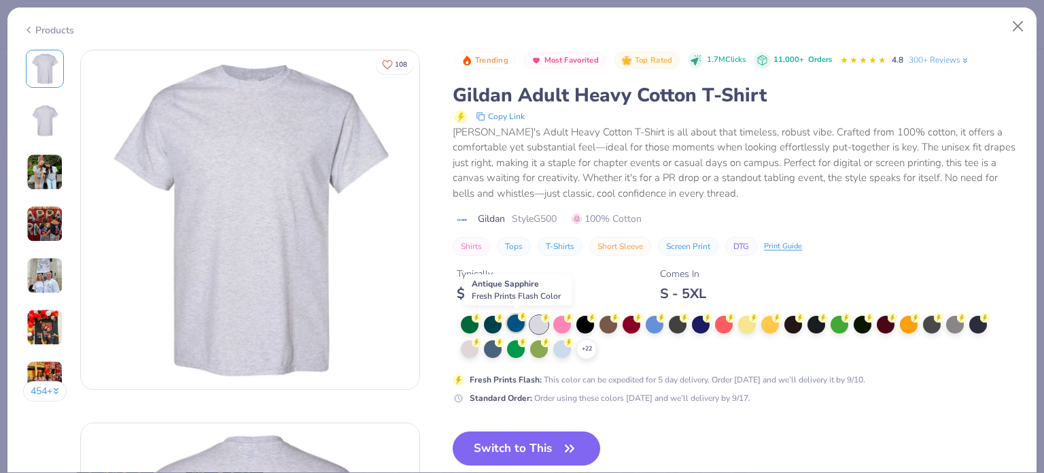
click at [517, 322] on div at bounding box center [516, 323] width 18 height 18
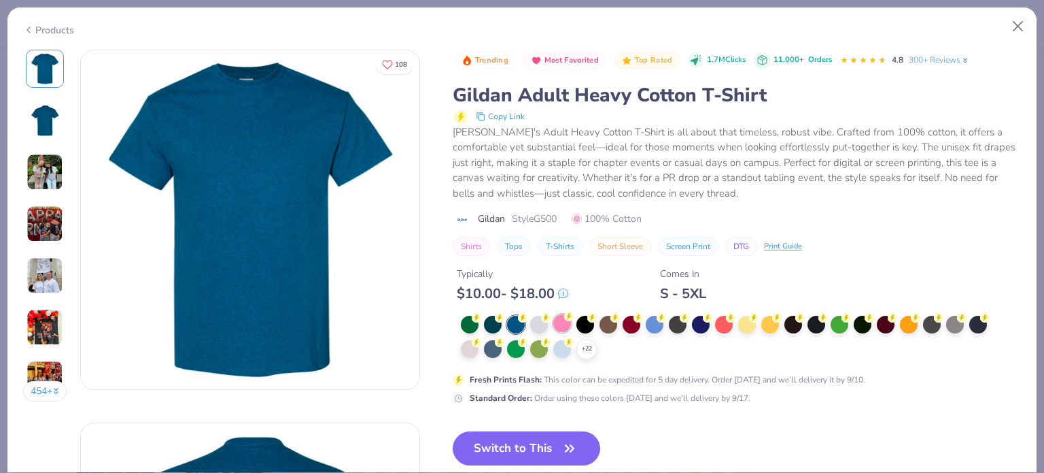
click at [562, 323] on div at bounding box center [563, 323] width 18 height 18
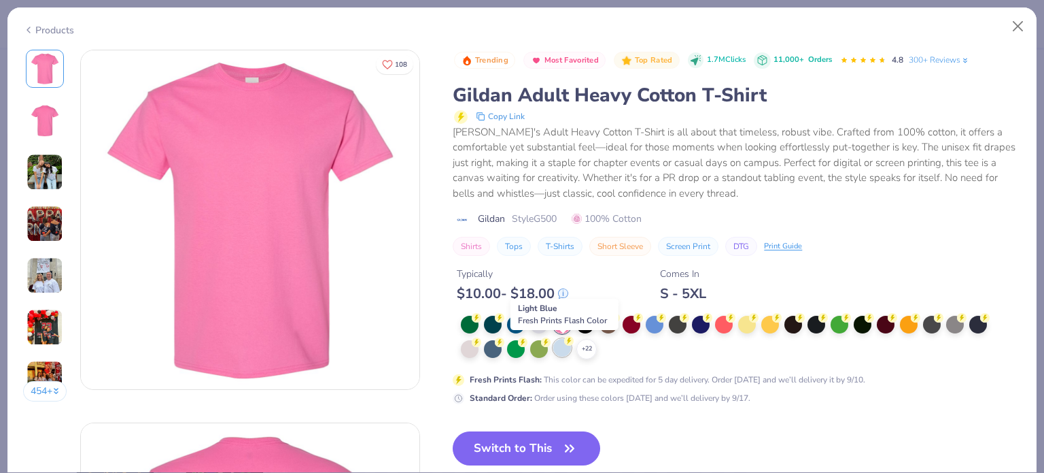
click at [569, 346] on div at bounding box center [563, 348] width 18 height 18
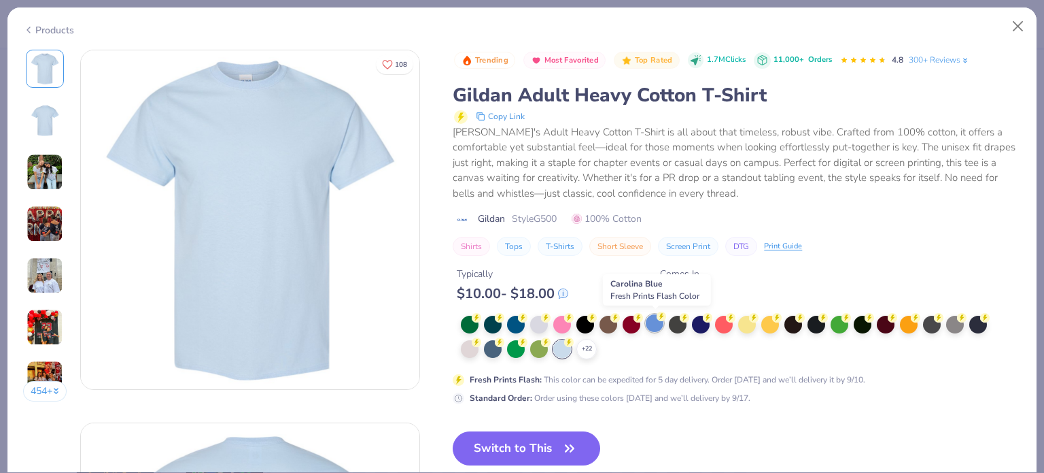
click at [647, 324] on div at bounding box center [655, 323] width 18 height 18
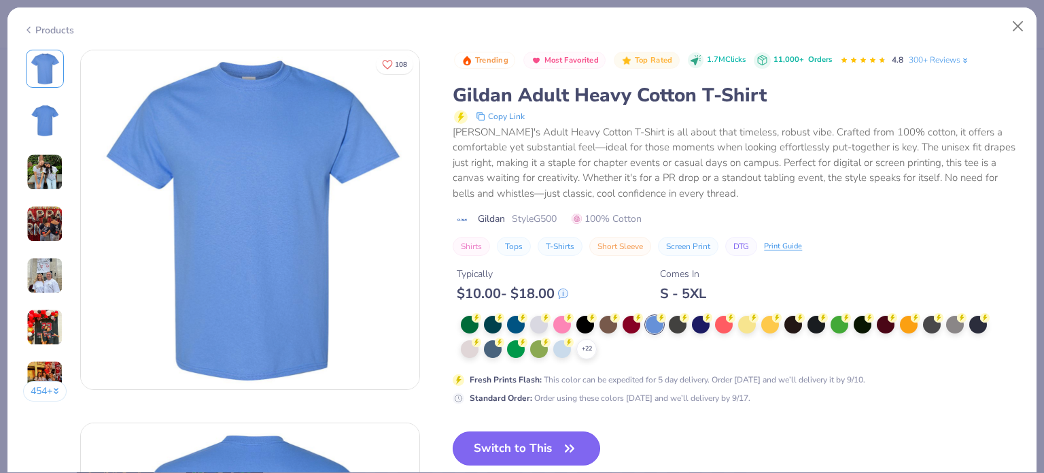
click at [554, 437] on button "Switch to This" at bounding box center [527, 448] width 148 height 34
